Goal: Complete application form

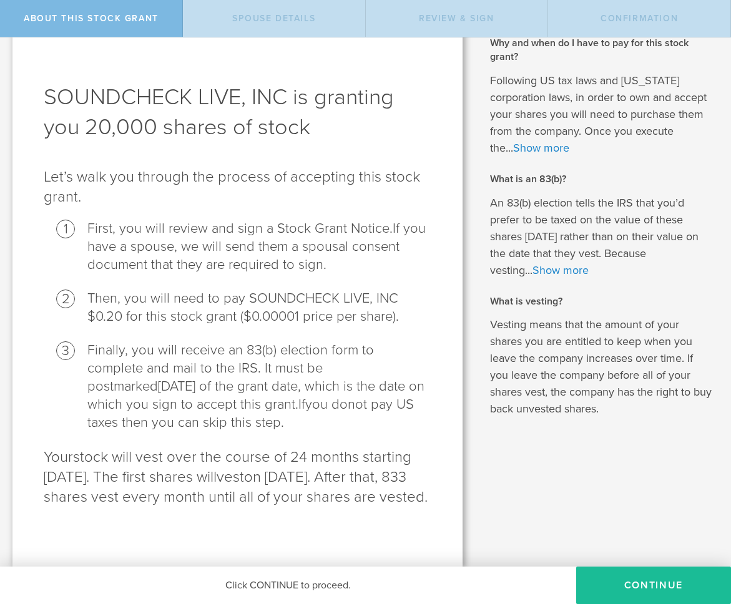
scroll to position [49, 0]
click at [651, 588] on button "CONTINUE" at bounding box center [653, 585] width 155 height 37
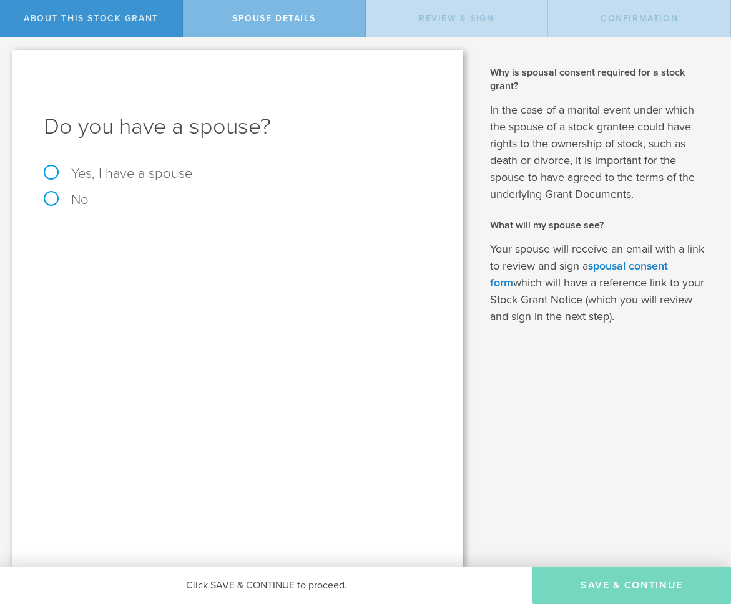
scroll to position [0, 0]
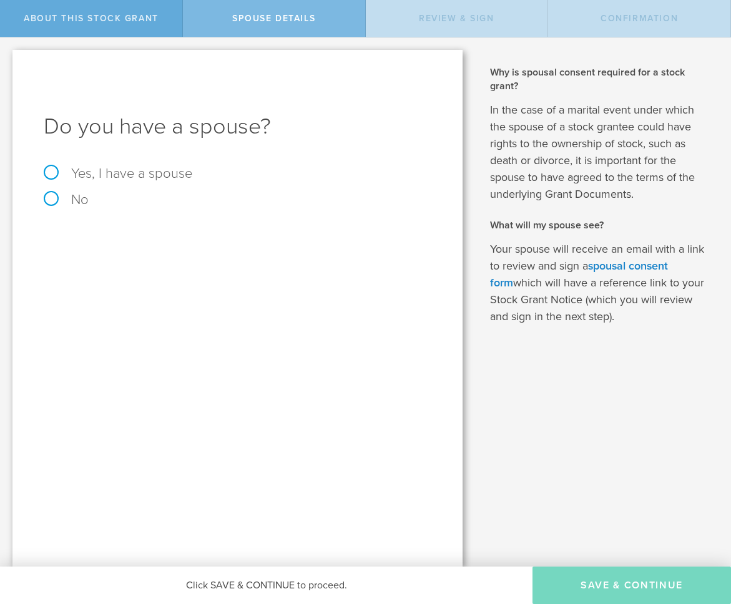
click at [119, 19] on span "About this stock grant" at bounding box center [91, 18] width 135 height 11
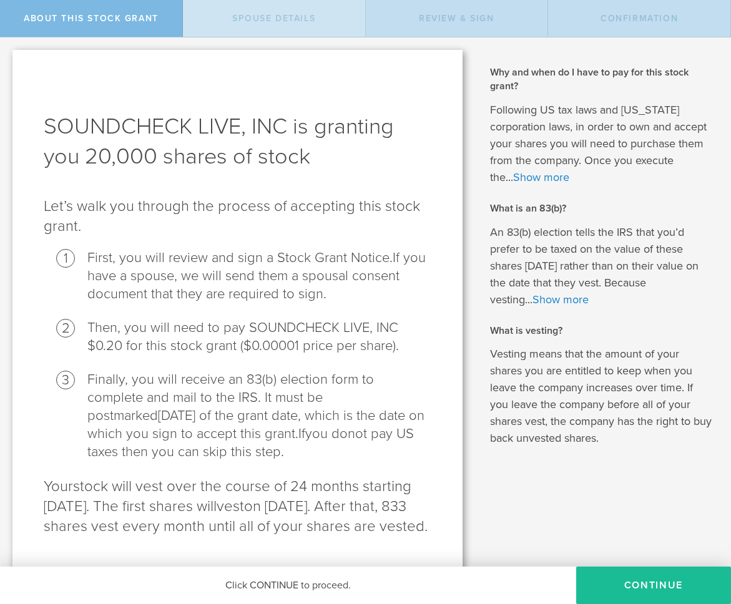
click at [234, 17] on span "Spouse Details" at bounding box center [273, 18] width 83 height 11
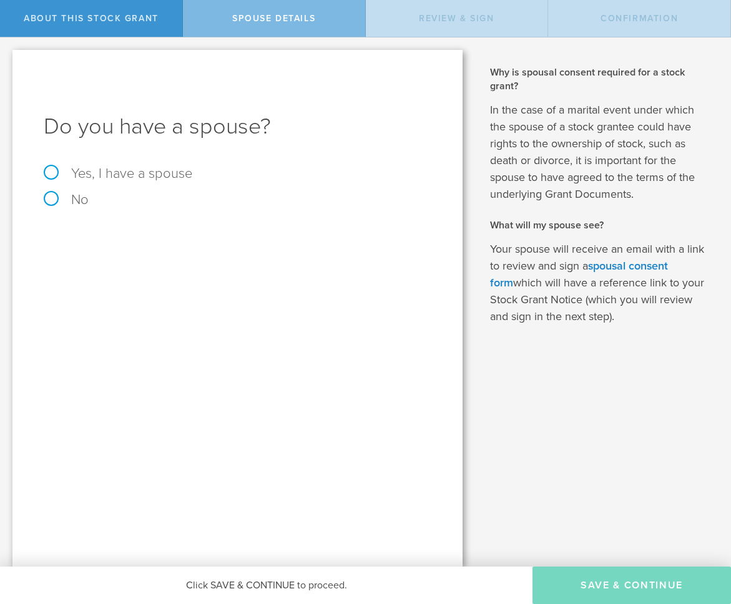
click at [54, 172] on label "Yes, I have a spouse" at bounding box center [237, 174] width 387 height 14
click at [8, 57] on input "Yes, I have a spouse" at bounding box center [4, 47] width 8 height 20
radio input "true"
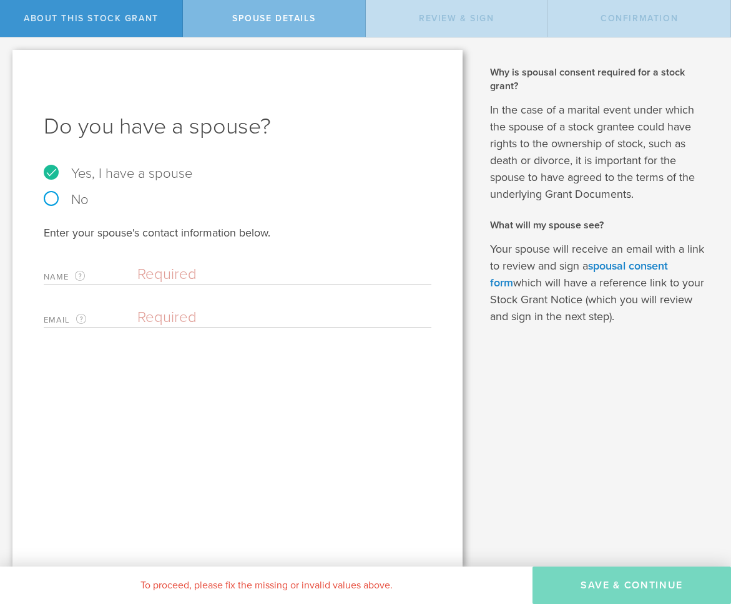
click at [183, 272] on input "text" at bounding box center [281, 274] width 288 height 19
type input "Charity"
click at [173, 311] on input "email" at bounding box center [281, 317] width 288 height 19
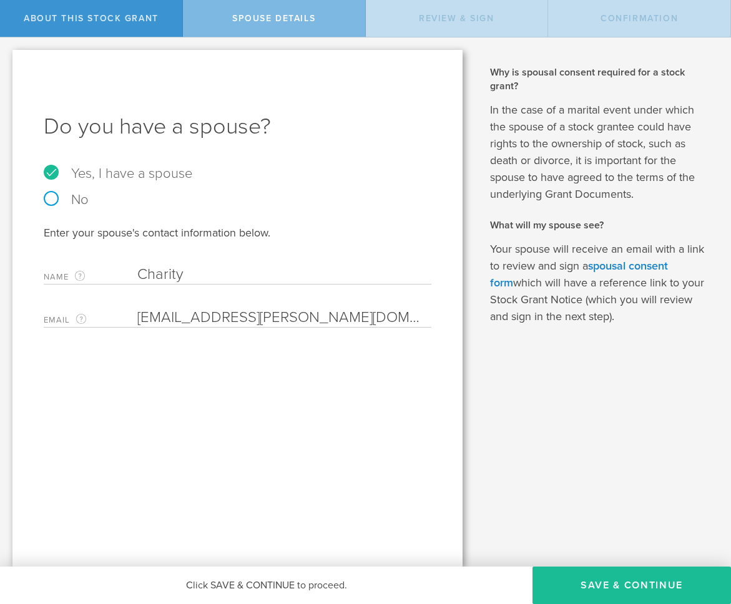
type input "[EMAIL_ADDRESS][PERSON_NAME][DOMAIN_NAME]"
click at [249, 278] on input "Charity" at bounding box center [281, 274] width 288 height 19
type input "[PERSON_NAME]"
click at [631, 590] on button "Save & Continue" at bounding box center [631, 585] width 198 height 37
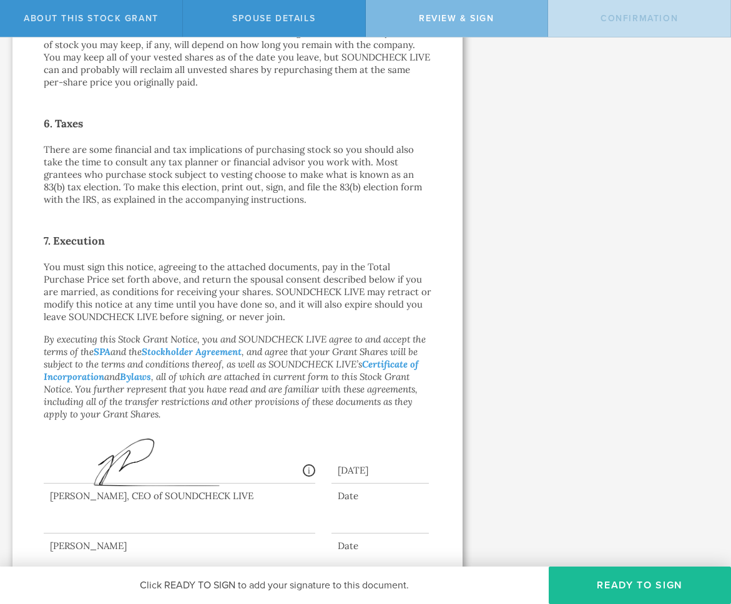
scroll to position [909, 0]
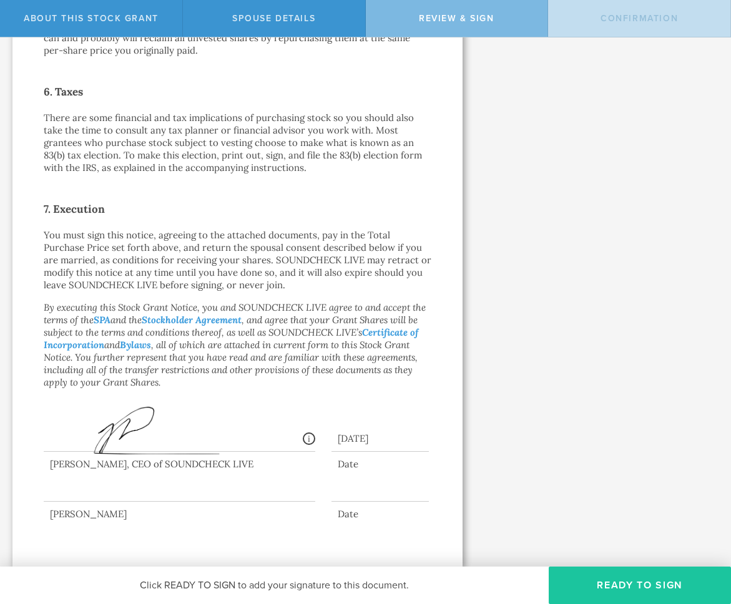
click at [616, 588] on button "Ready to Sign" at bounding box center [639, 585] width 182 height 37
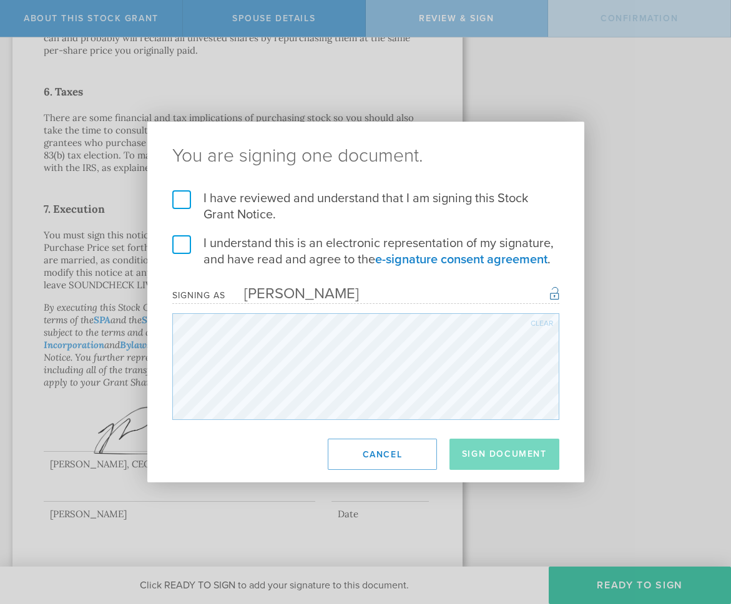
click at [183, 198] on label "I have reviewed and understand that I am signing this Stock Grant Notice." at bounding box center [365, 206] width 387 height 32
click at [0, 0] on input "I have reviewed and understand that I am signing this Stock Grant Notice." at bounding box center [0, 0] width 0 height 0
click at [180, 245] on label "I understand this is an electronic representation of my signature, and have rea…" at bounding box center [365, 251] width 387 height 32
click at [0, 0] on input "I understand this is an electronic representation of my signature, and have rea…" at bounding box center [0, 0] width 0 height 0
click at [499, 452] on button "Sign Document" at bounding box center [504, 454] width 110 height 31
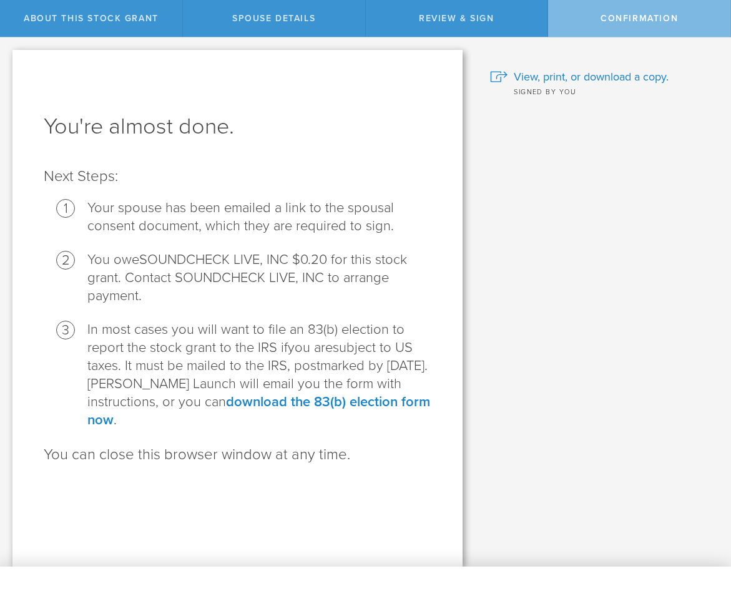
scroll to position [0, 0]
